Goal: Check status

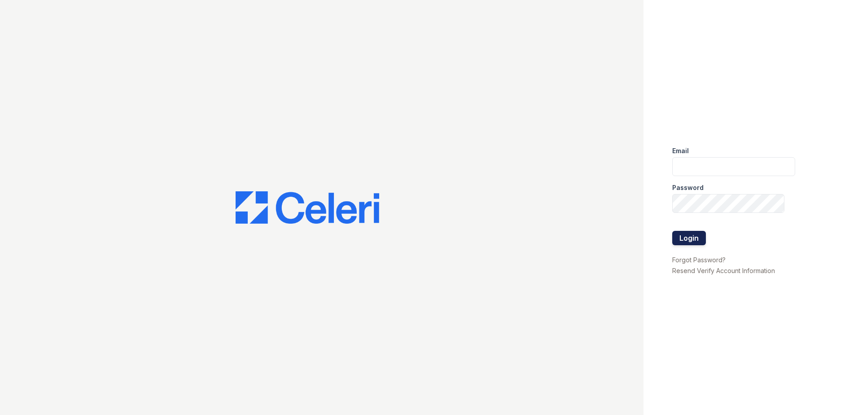
type input "[EMAIL_ADDRESS][DOMAIN_NAME]"
click at [694, 235] on button "Login" at bounding box center [689, 238] width 34 height 14
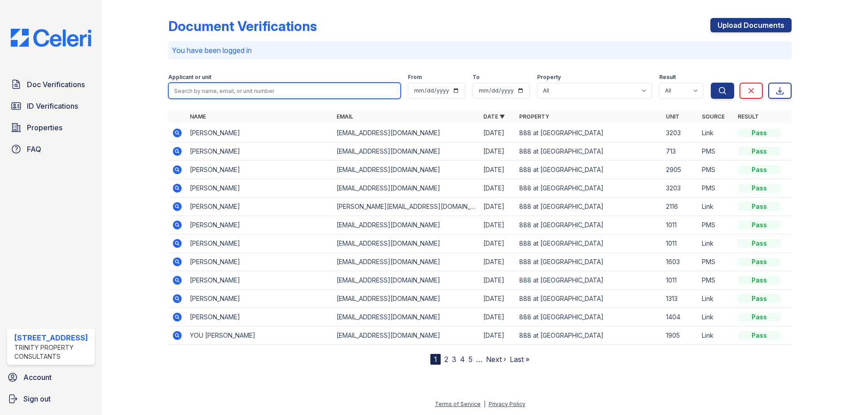
click at [206, 94] on input "search" at bounding box center [284, 91] width 232 height 16
type input "[PERSON_NAME]"
click at [711, 83] on button "Search" at bounding box center [722, 91] width 23 height 16
